Goal: Task Accomplishment & Management: Complete application form

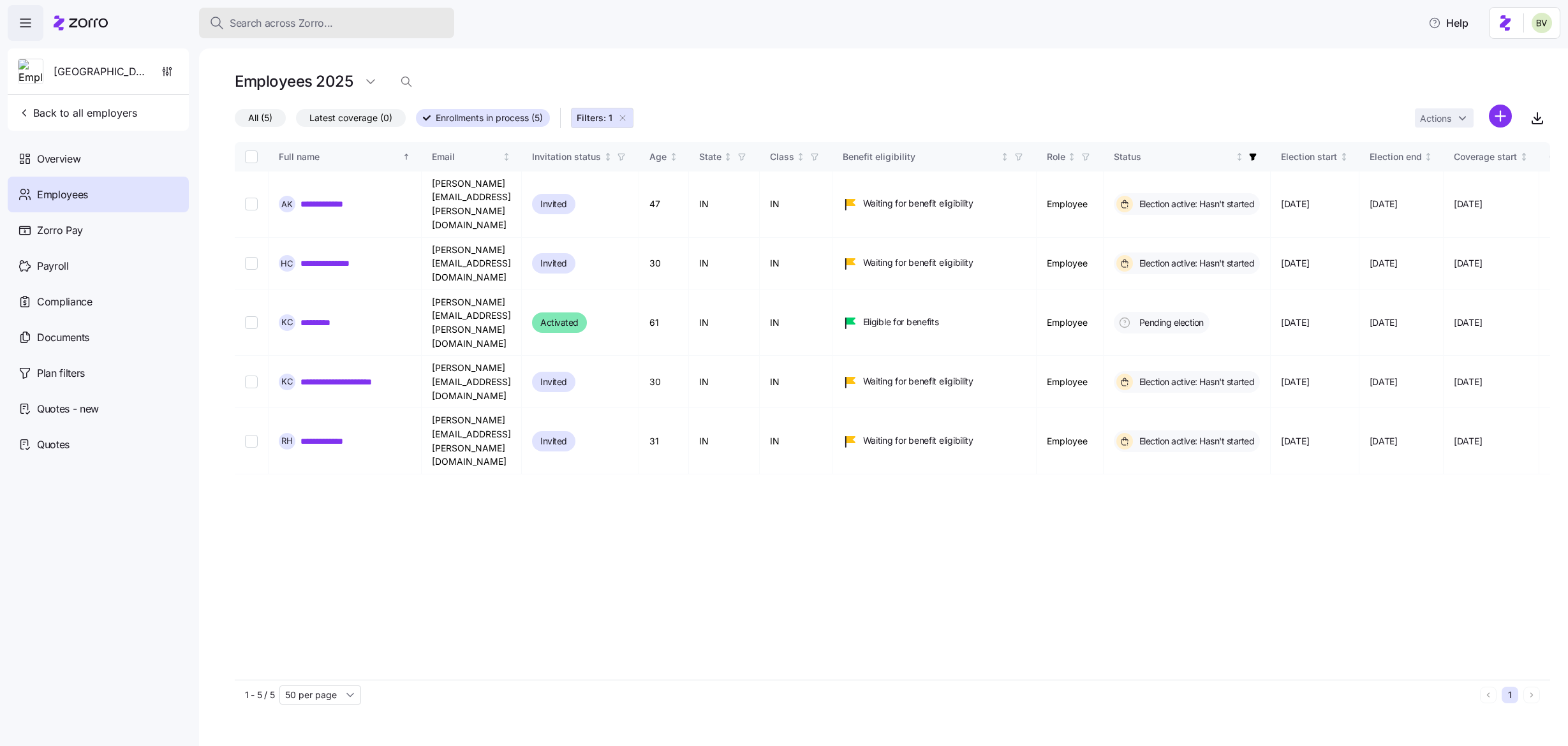
click at [292, 23] on span "Search across Zorro..." at bounding box center [282, 23] width 104 height 16
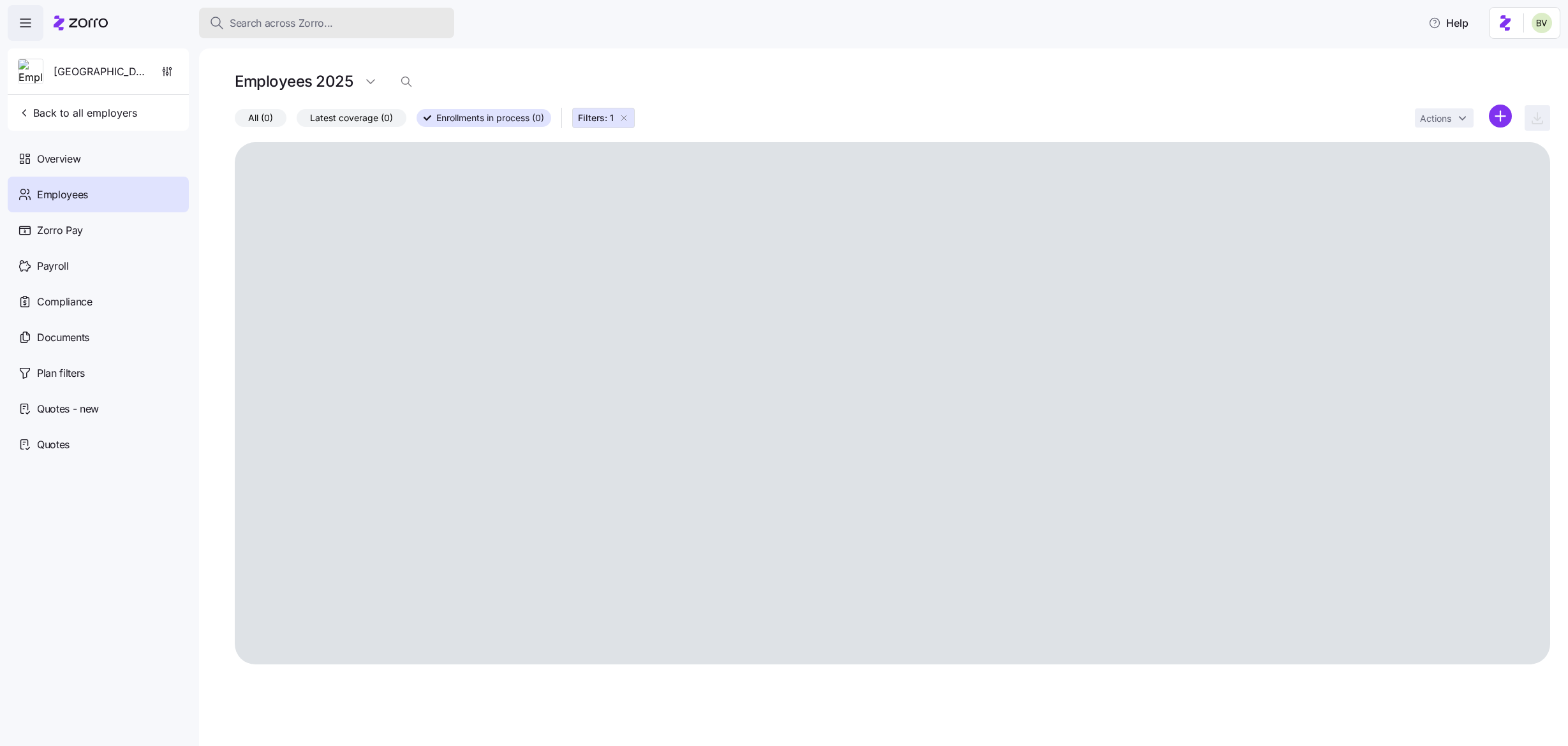
click at [299, 27] on span "Search across Zorro..." at bounding box center [282, 23] width 104 height 16
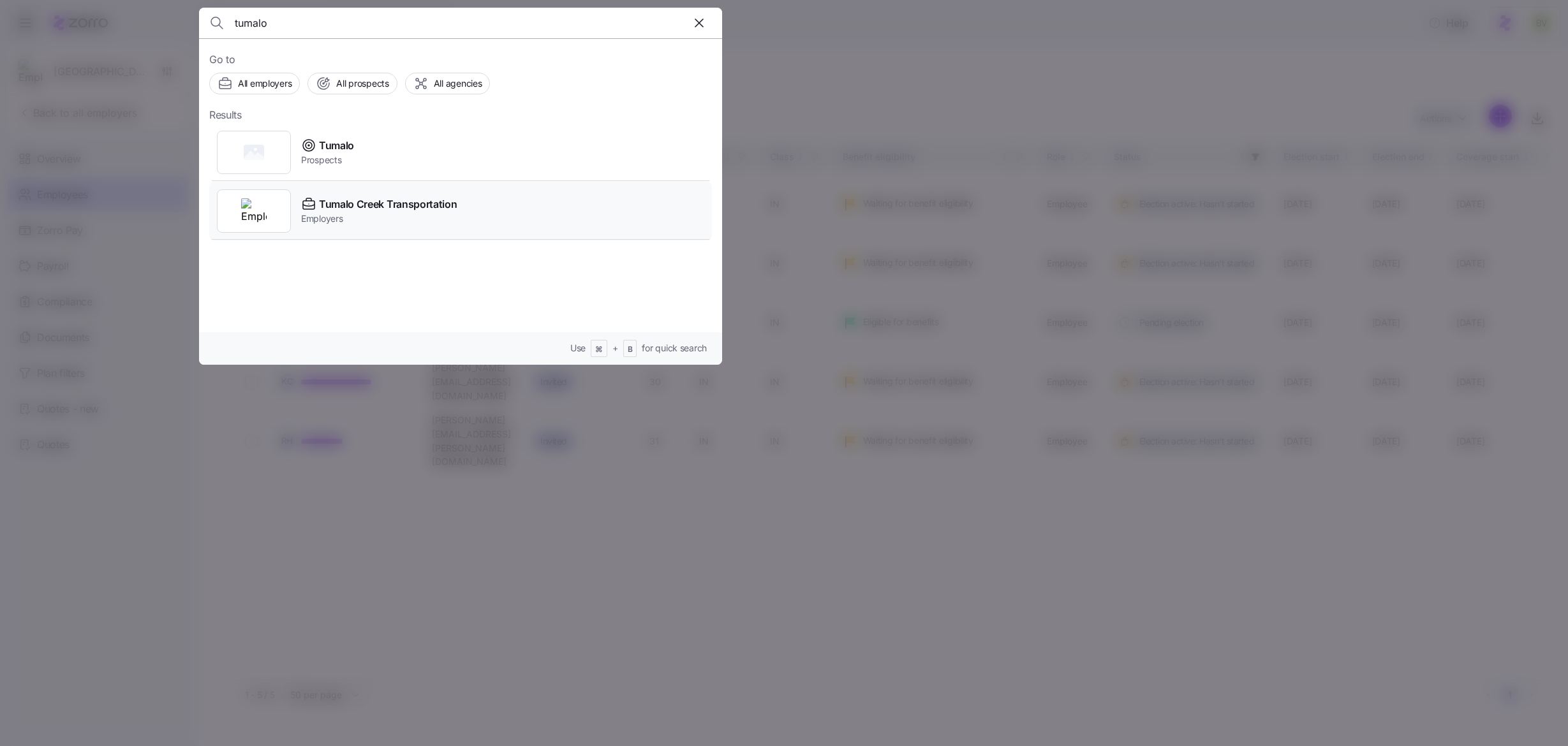
type input "tumalo"
click at [262, 206] on img at bounding box center [254, 211] width 26 height 26
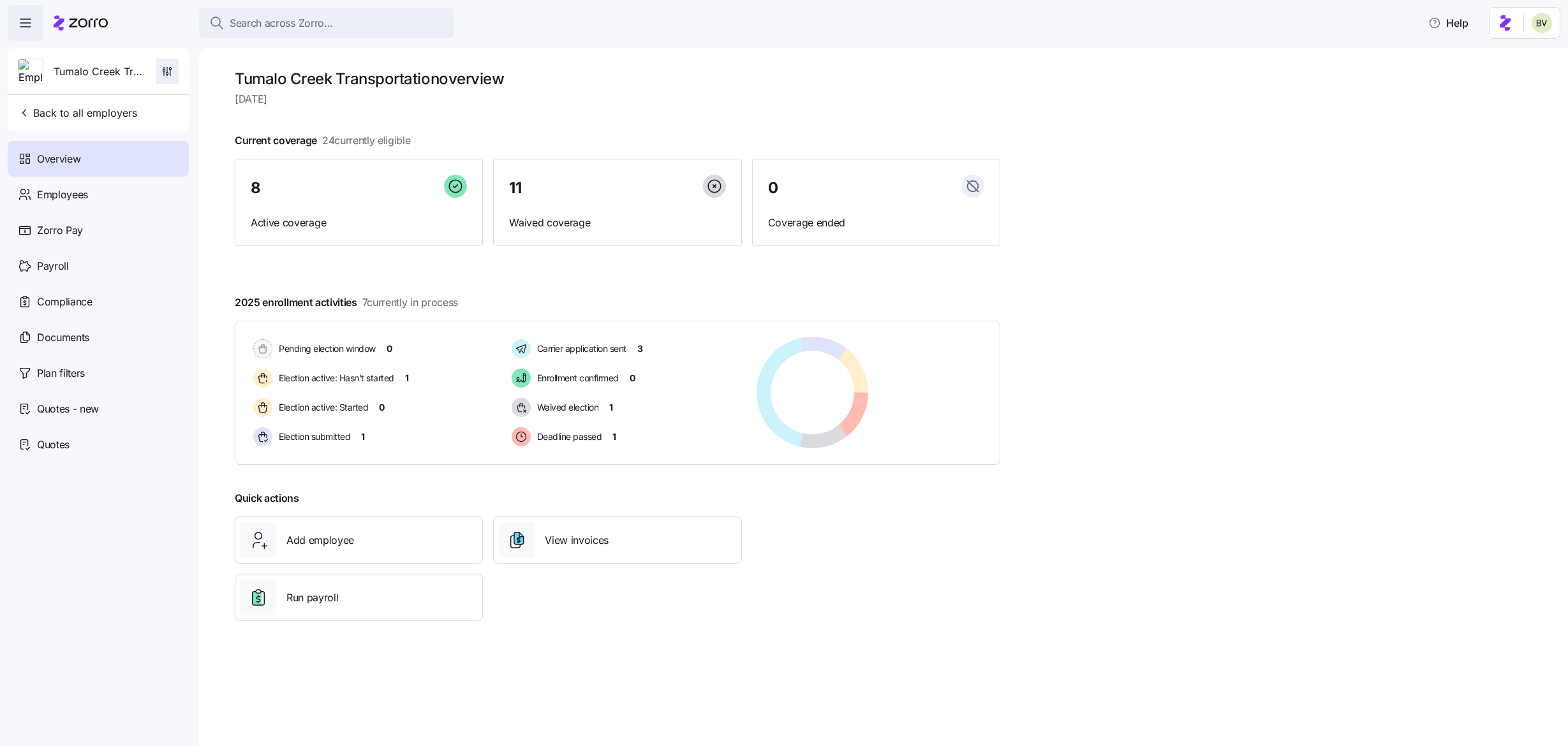
click at [171, 74] on icon "button" at bounding box center [171, 73] width 0 height 6
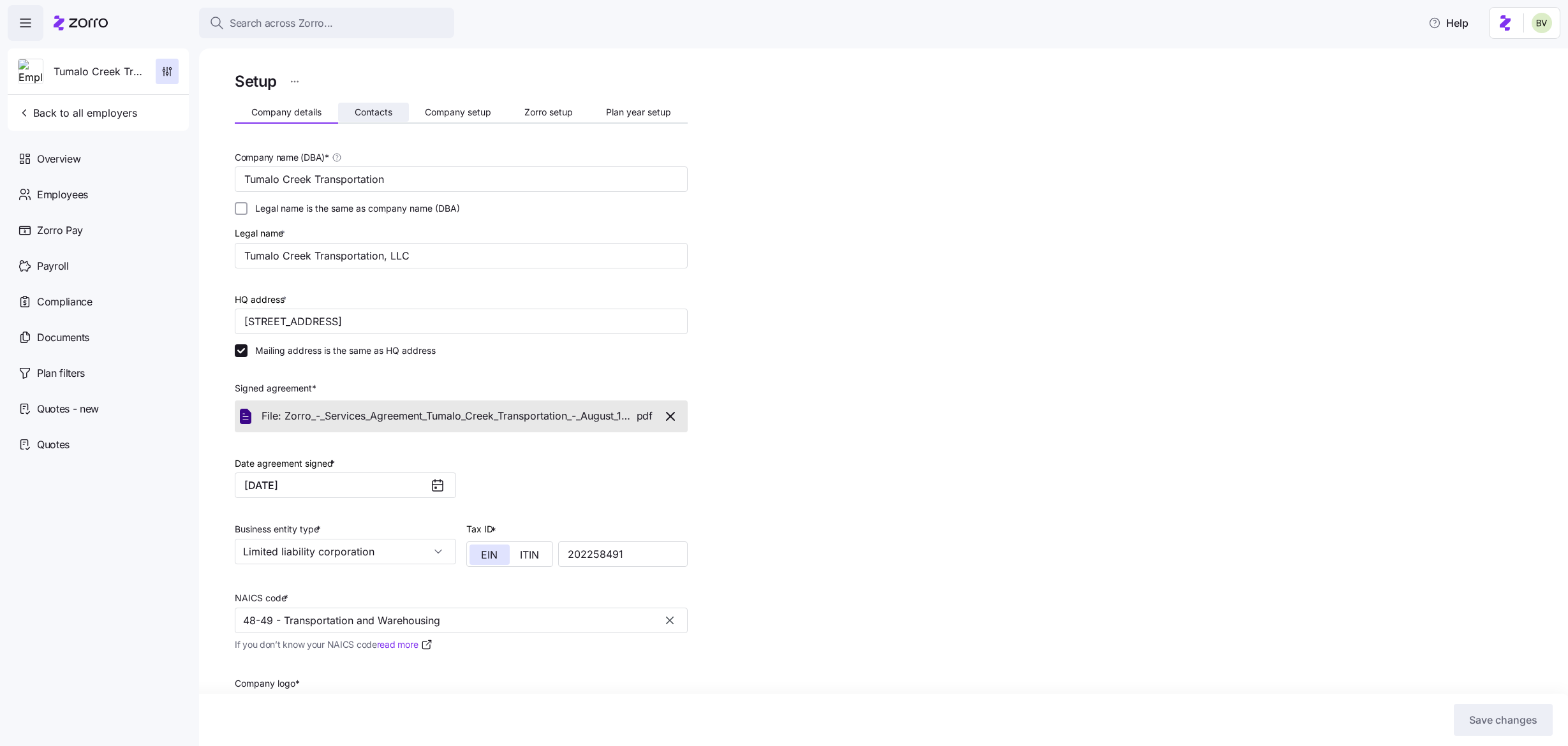
click at [374, 108] on span "Contacts" at bounding box center [373, 112] width 38 height 9
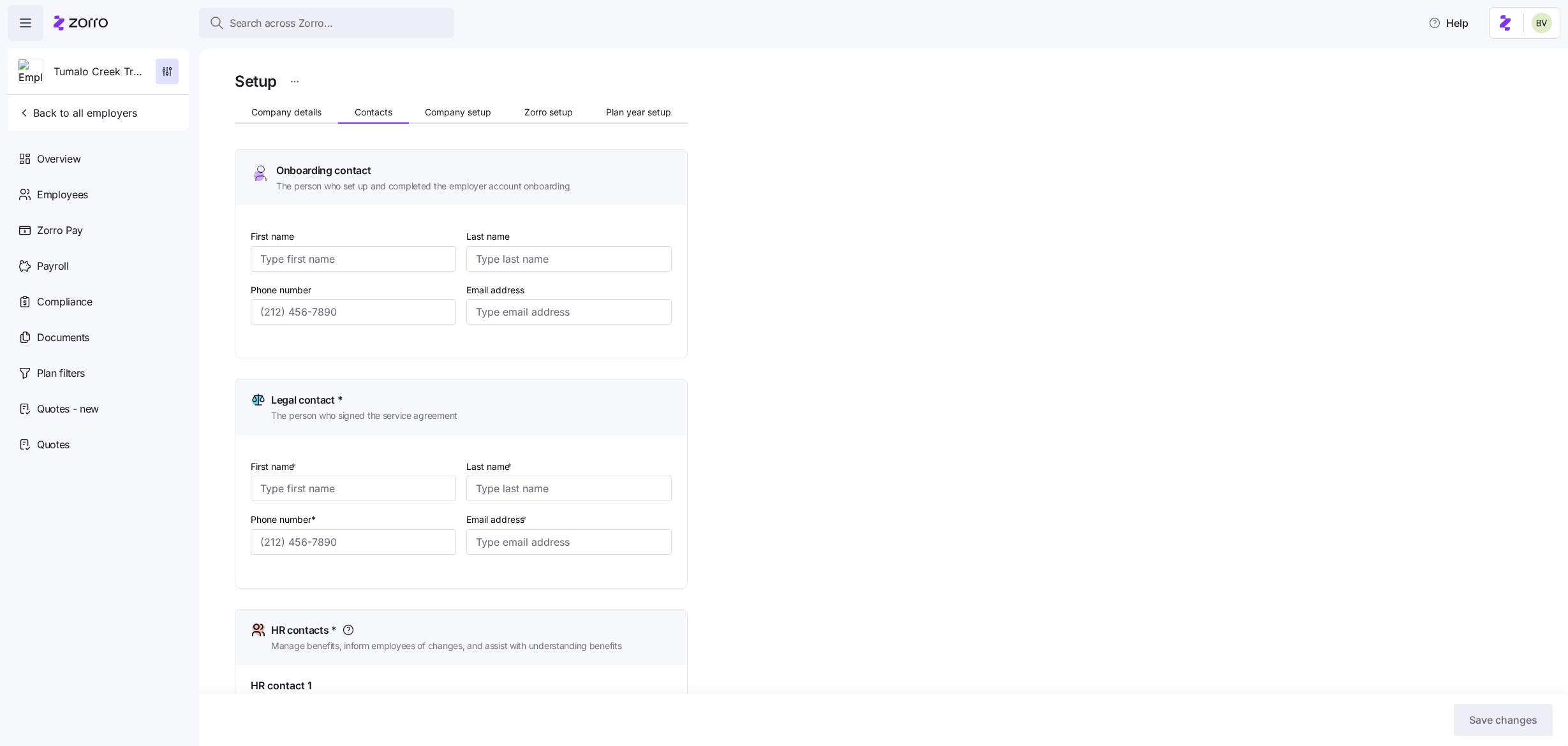
type input "John"
type input "Gueringer"
type input "jgueringer@tumalocreek.us"
type input "Bret"
type input "Landauer"
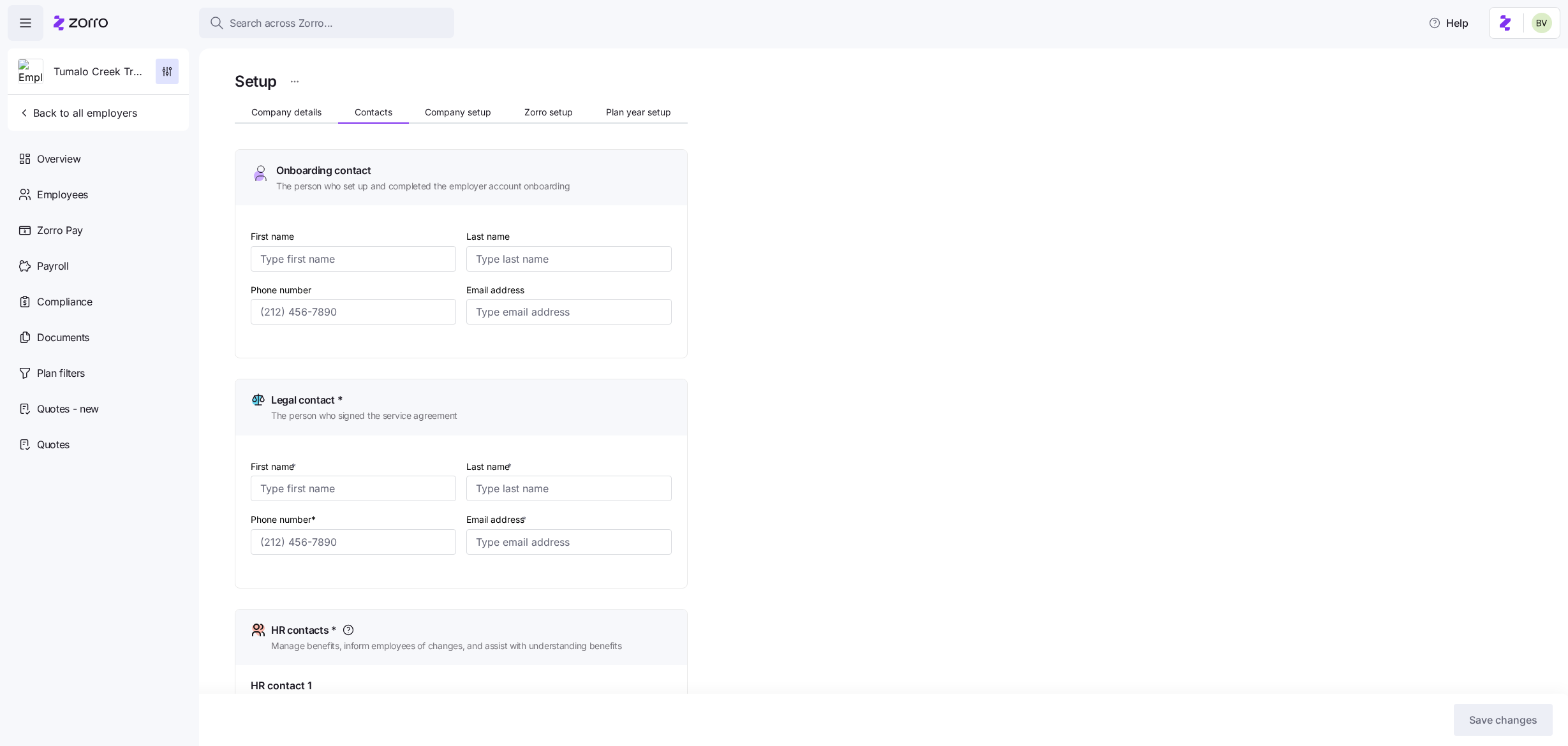
type input "bret@tumalocreek.us"
type input "John"
type input "Gueringer"
type input "jgueringer@tumalocreek.us"
type input "Jim"
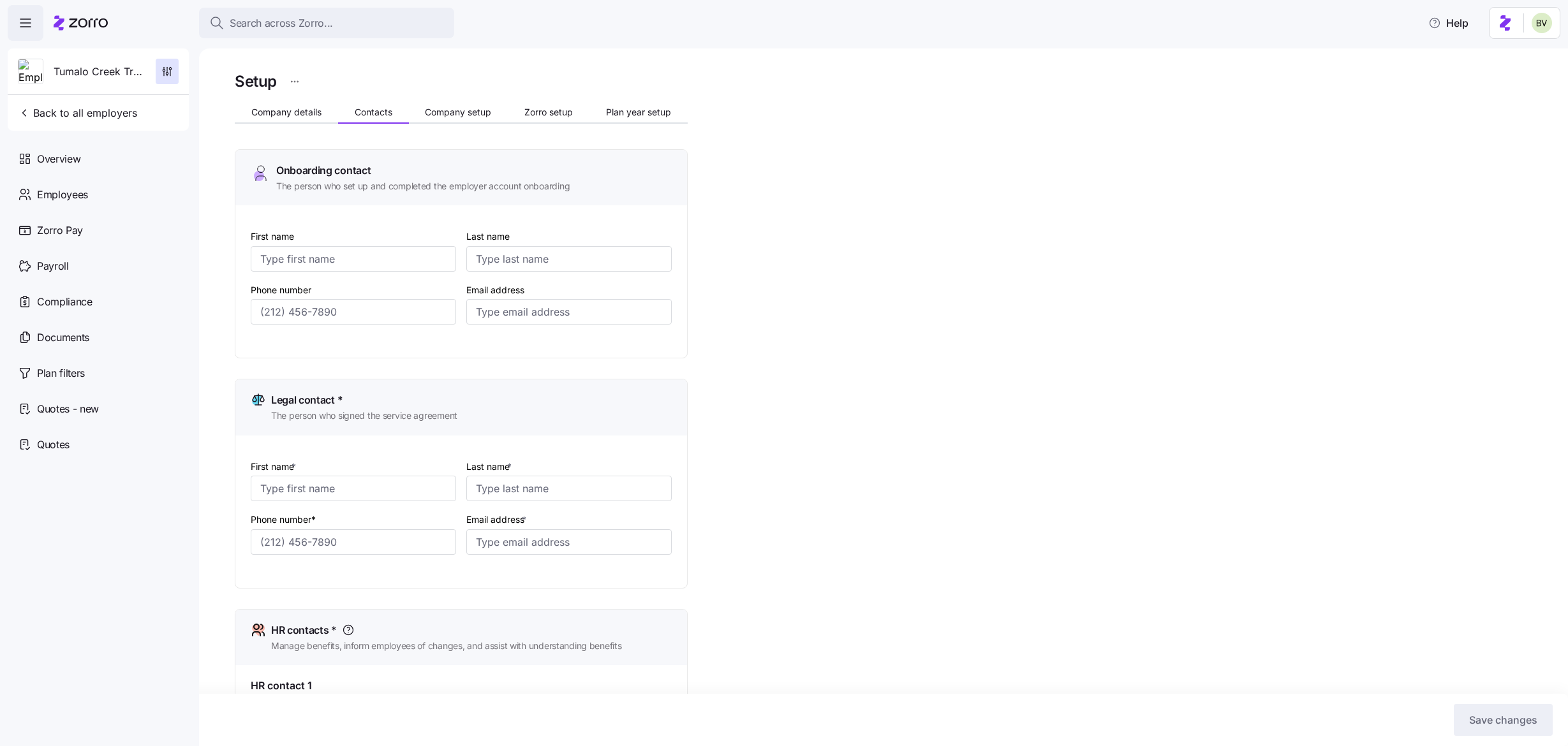
type input "Storholm"
type input "jstorholm@tumalocreek.us"
type input "(612) 817-5969"
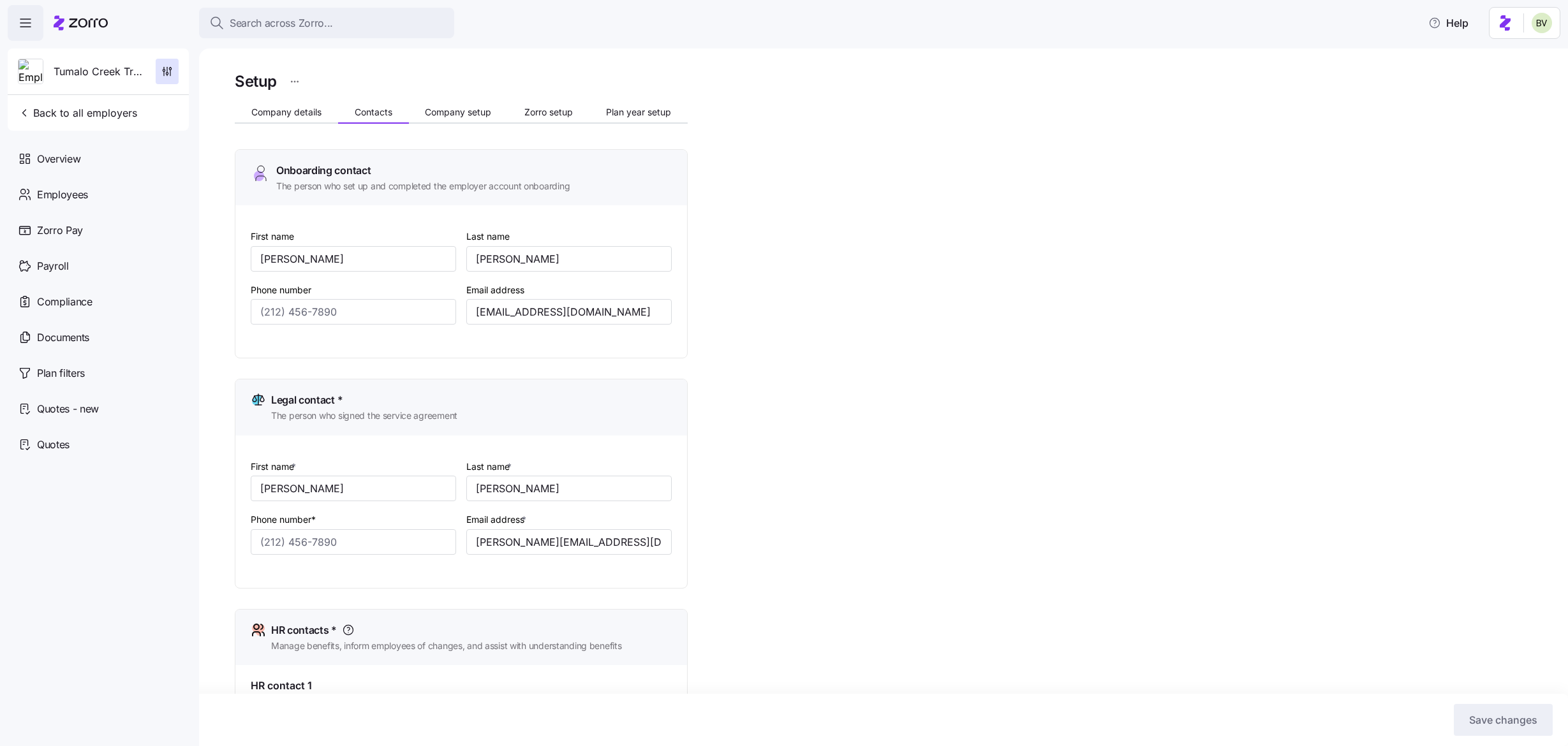
type input "(612) 382-5555"
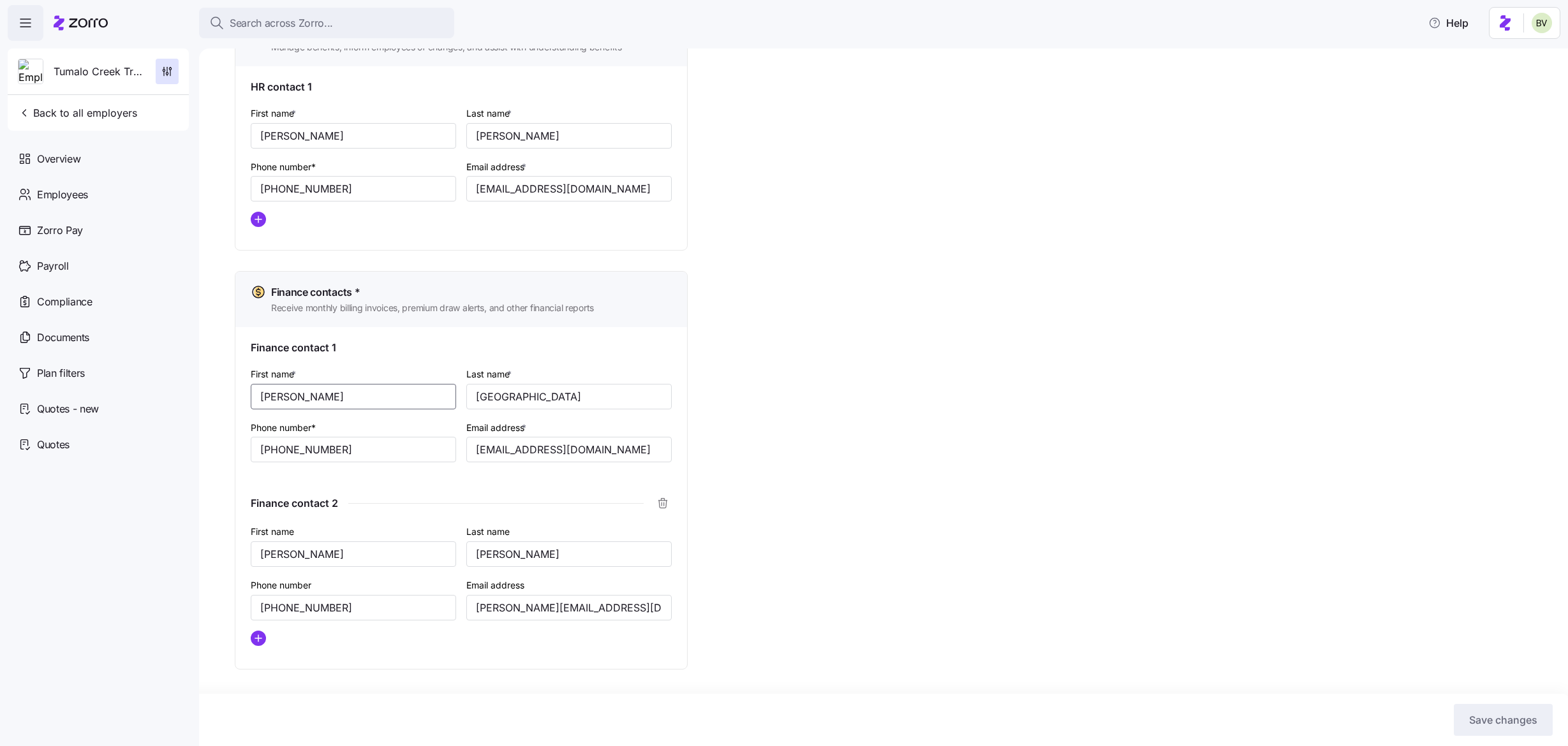
drag, startPoint x: 313, startPoint y: 397, endPoint x: 252, endPoint y: 397, distance: 61.0
click at [252, 397] on input "Jim" at bounding box center [354, 397] width 206 height 26
drag, startPoint x: 524, startPoint y: 398, endPoint x: 469, endPoint y: 394, distance: 55.1
click at [469, 394] on input "Storholm" at bounding box center [569, 397] width 206 height 26
drag, startPoint x: 608, startPoint y: 451, endPoint x: 476, endPoint y: 448, distance: 132.0
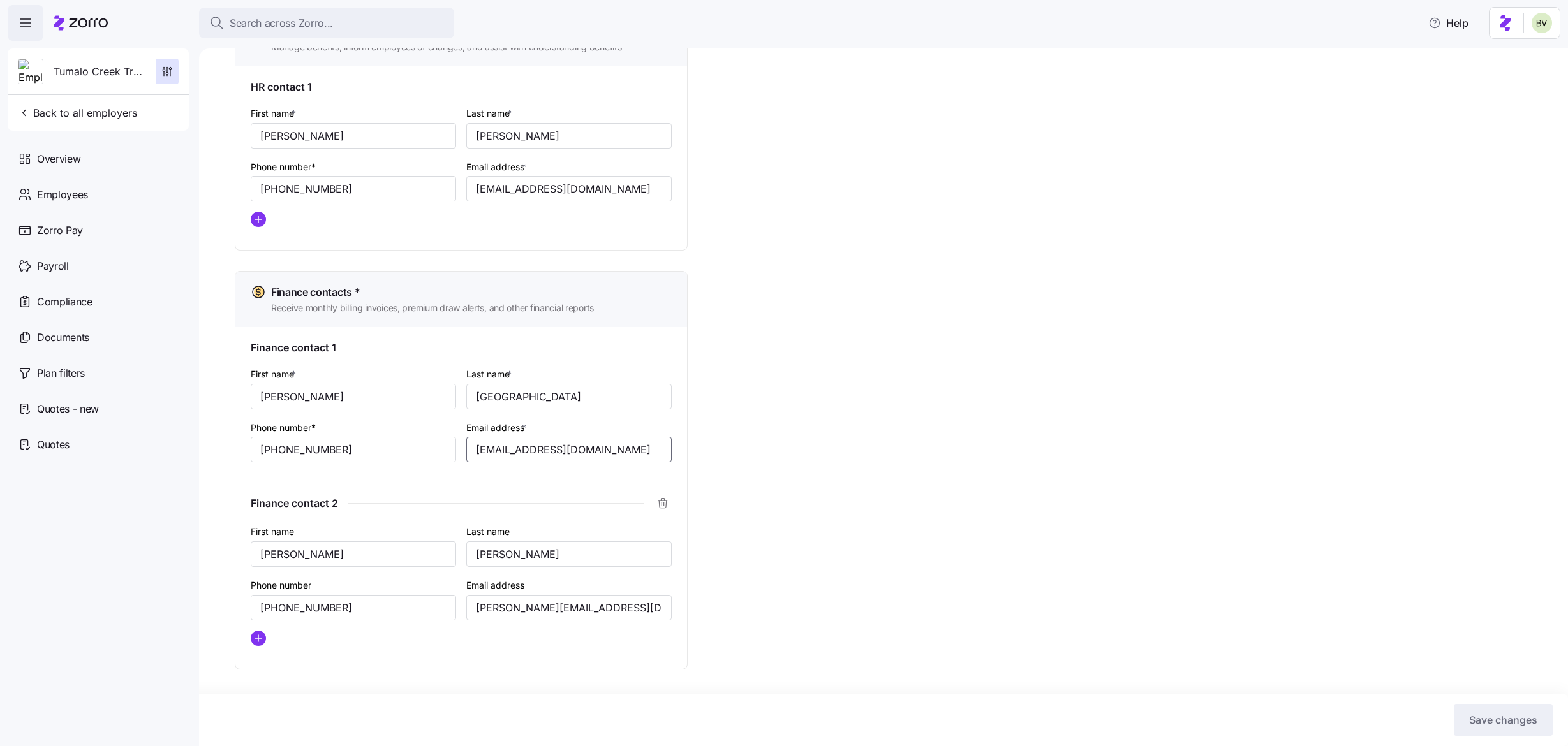
click at [476, 448] on input "jstorholm@tumalocreek.us" at bounding box center [569, 449] width 206 height 26
